Goal: Browse casually

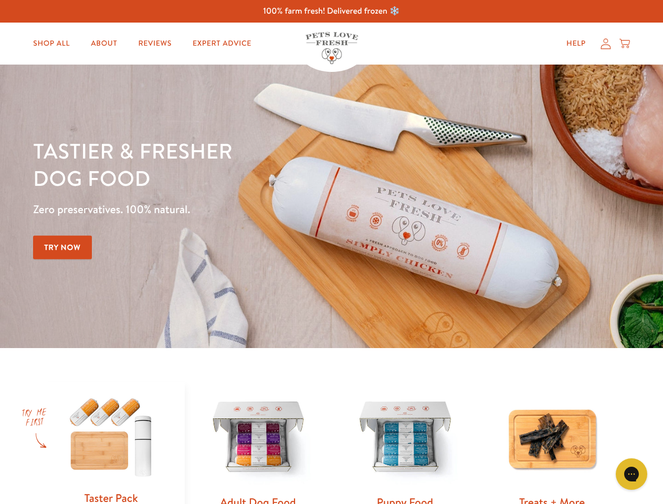
click at [331, 252] on div "Tastier & fresher dog food Zero preservatives. 100% natural. Try Now" at bounding box center [232, 206] width 398 height 139
click at [631, 474] on icon "Gorgias live chat" at bounding box center [631, 474] width 10 height 10
